Goal: Transaction & Acquisition: Purchase product/service

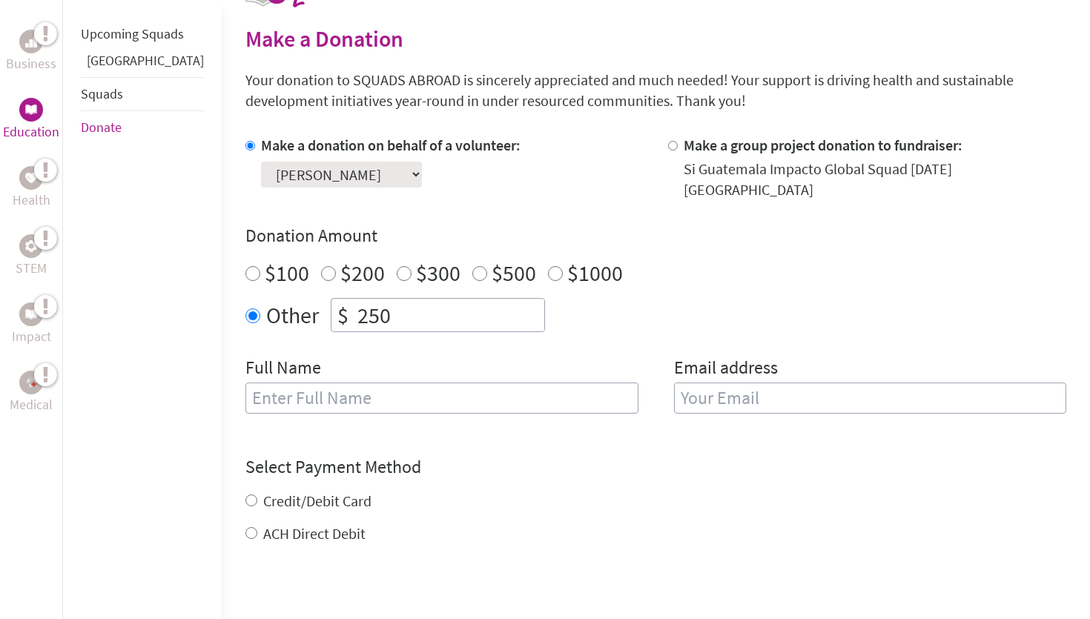
scroll to position [365, 0]
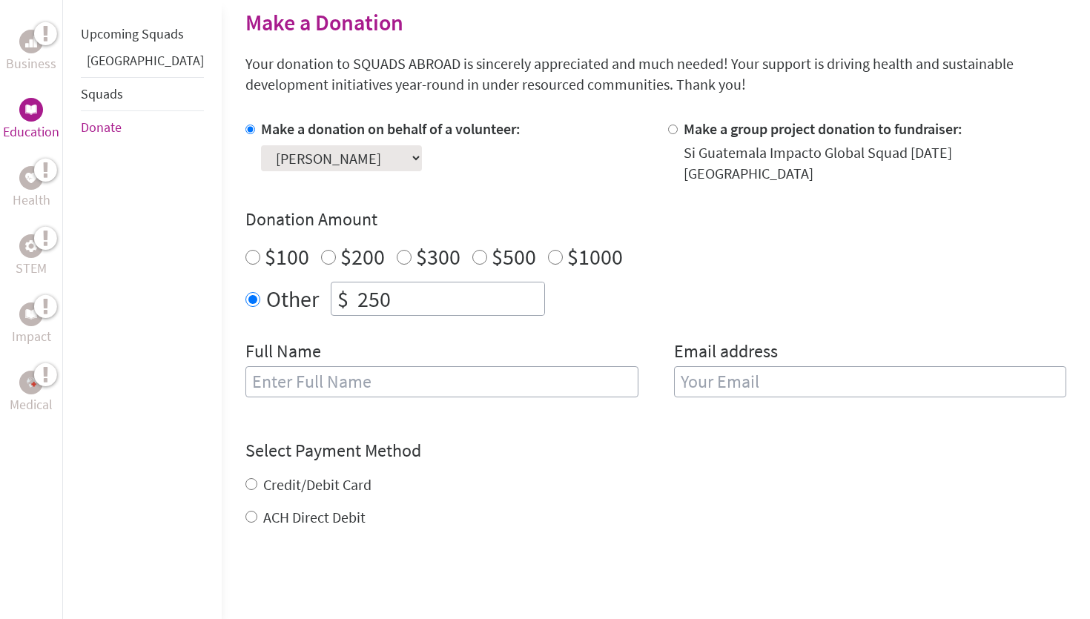
click at [327, 366] on input "text" at bounding box center [441, 381] width 393 height 31
type input "[PERSON_NAME]"
type input "n"
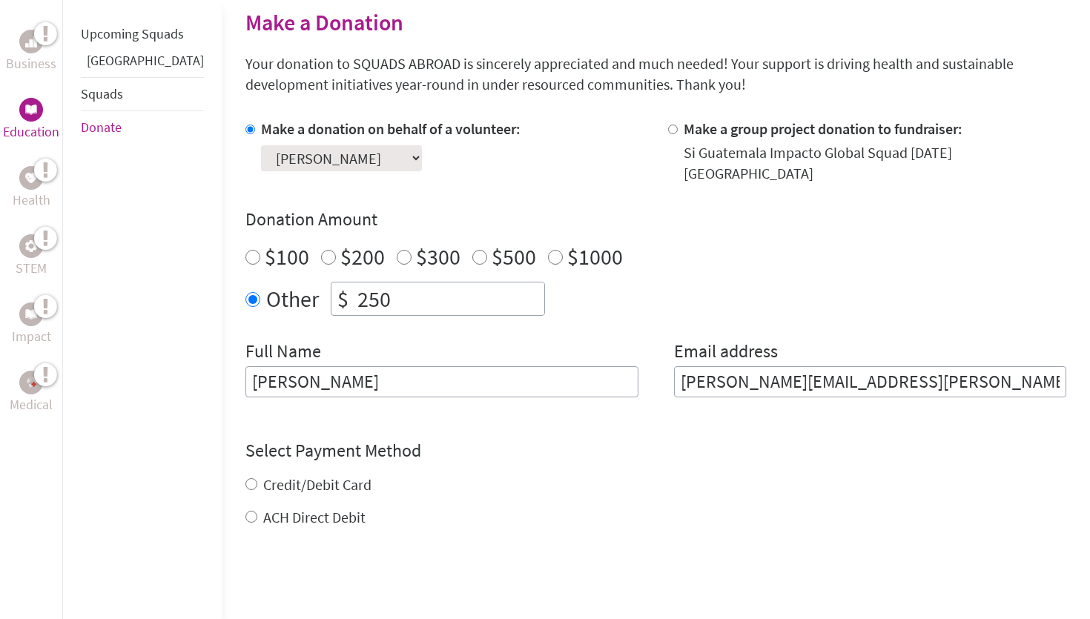
type input "[PERSON_NAME][EMAIL_ADDRESS][PERSON_NAME][DOMAIN_NAME]"
click at [245, 474] on div "Credit/Debit Card ACH Direct Debit" at bounding box center [655, 500] width 821 height 53
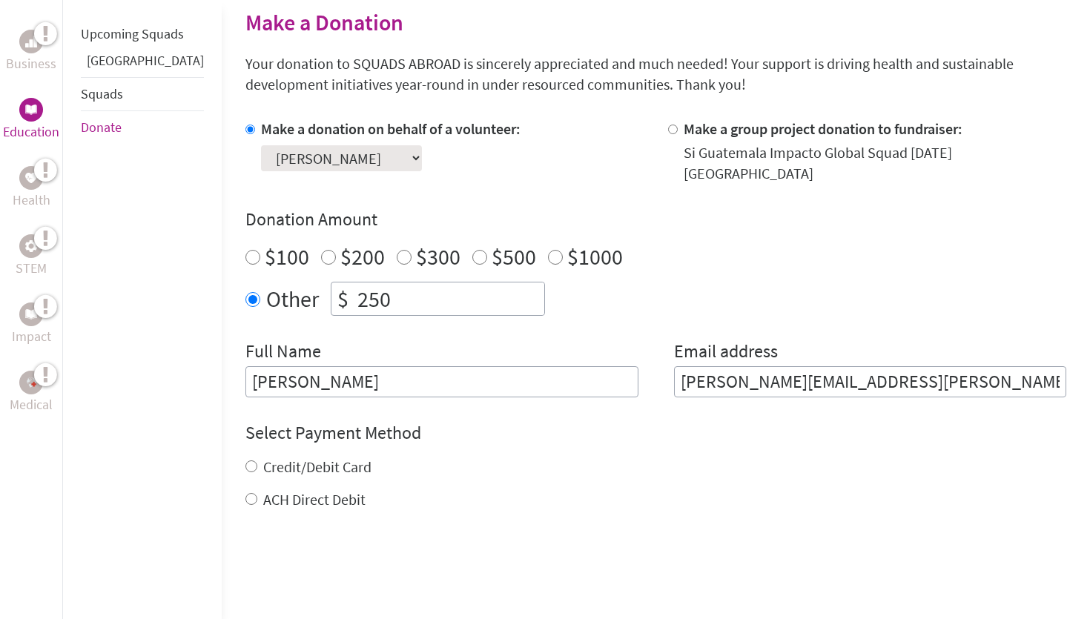
click at [245, 460] on input "Credit/Debit Card" at bounding box center [251, 466] width 12 height 12
radio input "true"
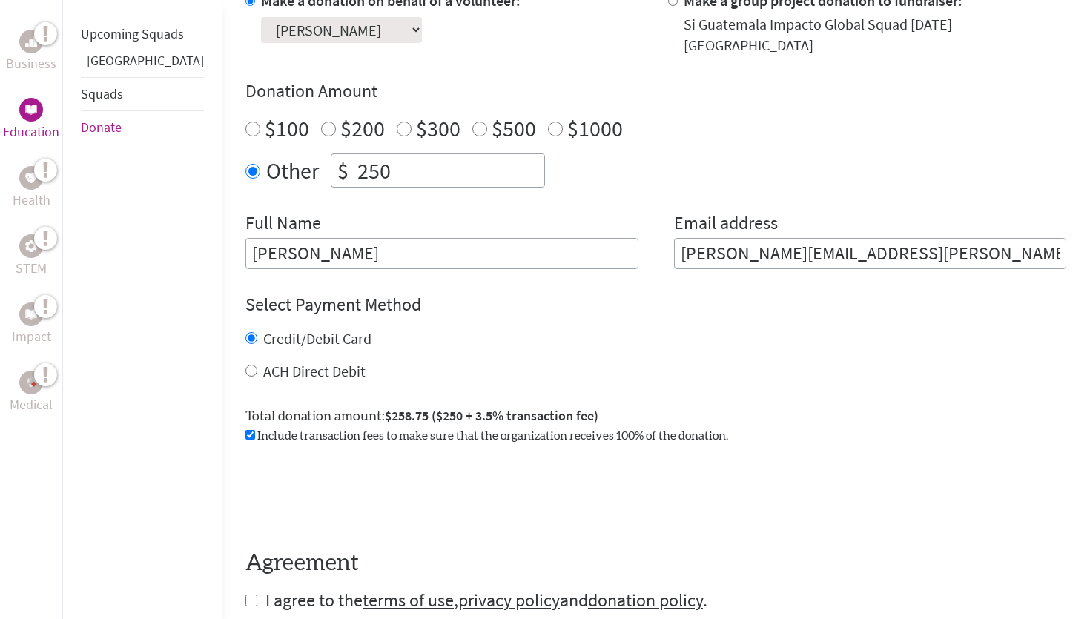
scroll to position [598, 0]
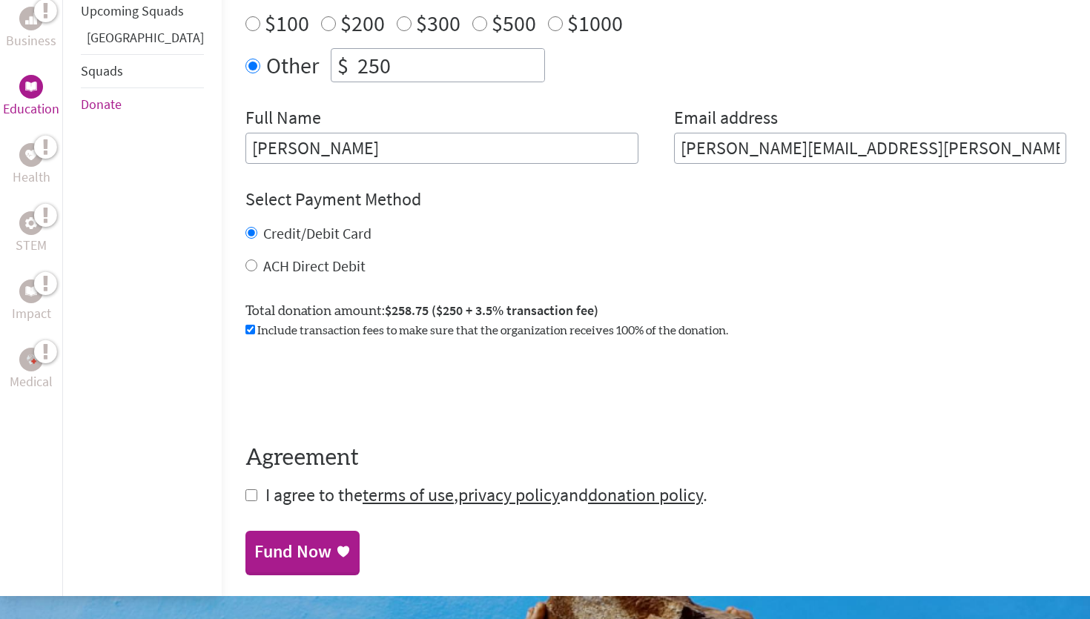
click at [245, 489] on input "checkbox" at bounding box center [251, 495] width 12 height 12
checkbox input "true"
click at [264, 557] on link "Fund Now" at bounding box center [302, 553] width 114 height 42
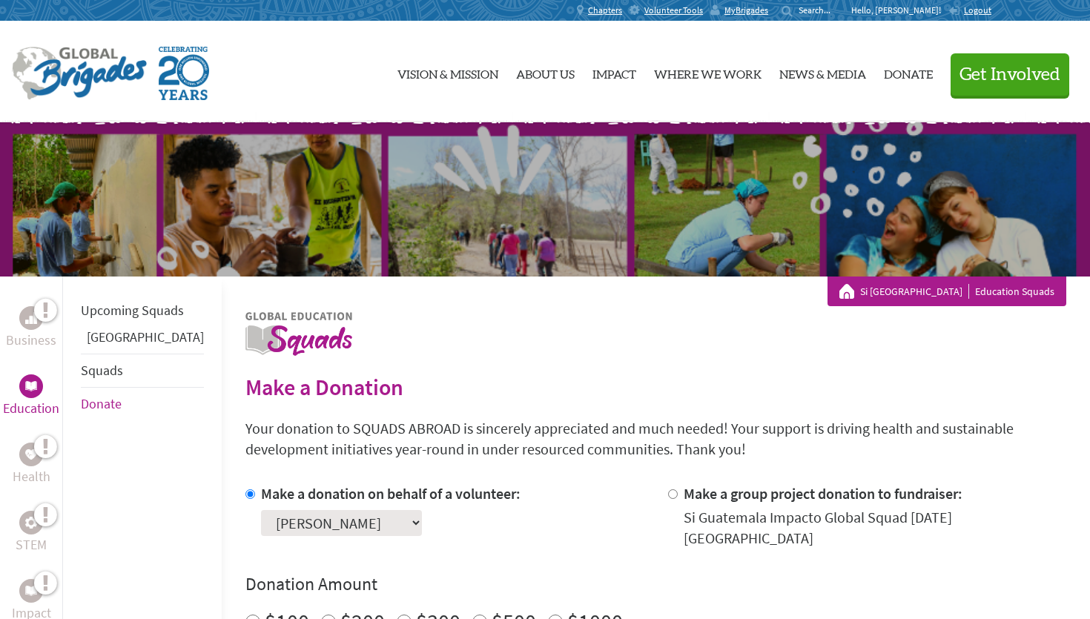
scroll to position [202, 0]
